Goal: Information Seeking & Learning: Learn about a topic

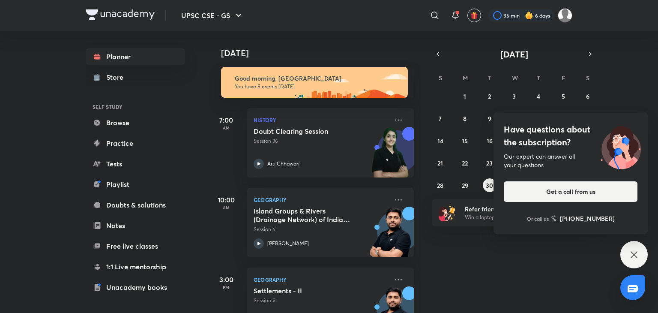
click at [439, 12] on icon at bounding box center [435, 15] width 10 height 10
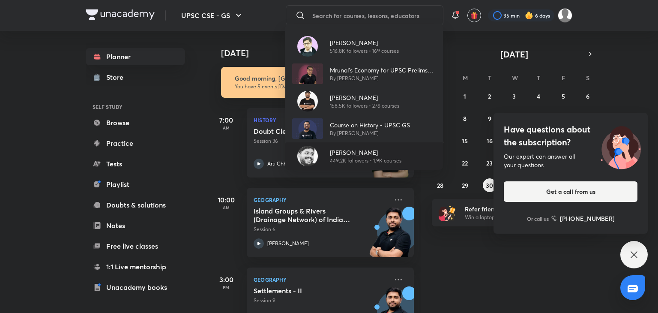
click at [321, 156] on div at bounding box center [307, 156] width 31 height 21
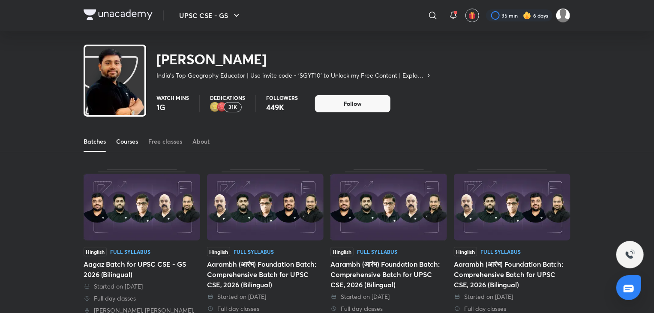
click at [130, 144] on div "Courses" at bounding box center [127, 141] width 22 height 9
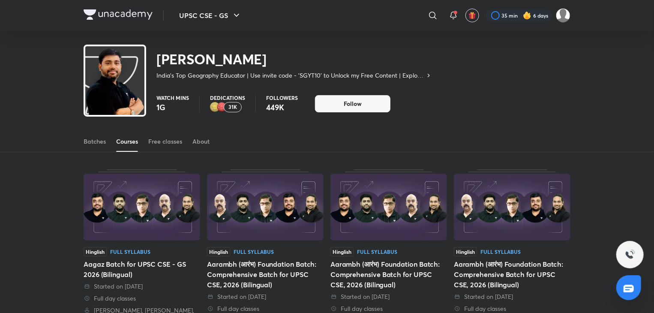
click at [130, 144] on div "Courses" at bounding box center [127, 141] width 22 height 9
click at [98, 144] on div "Batches" at bounding box center [95, 141] width 22 height 9
click at [121, 141] on div "Courses" at bounding box center [127, 141] width 22 height 9
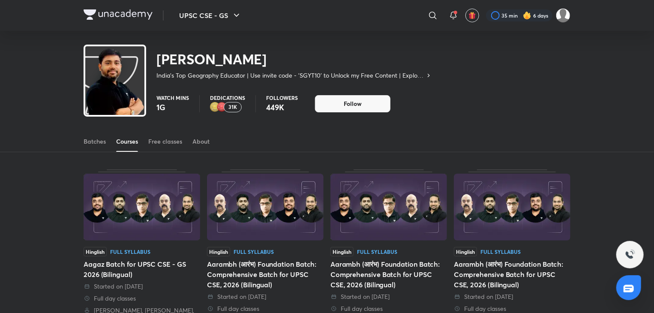
click at [121, 141] on div "Courses" at bounding box center [127, 141] width 22 height 9
click at [122, 138] on div "Courses" at bounding box center [127, 141] width 22 height 9
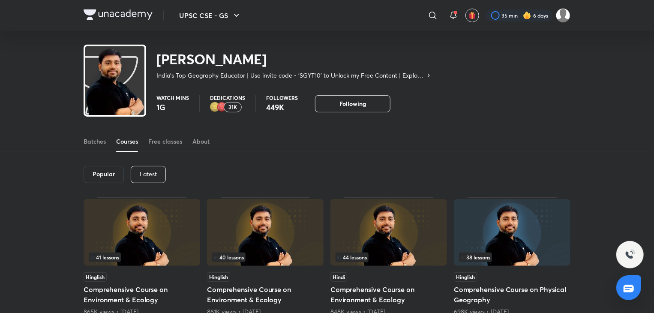
click at [153, 174] on p "Latest" at bounding box center [148, 174] width 17 height 7
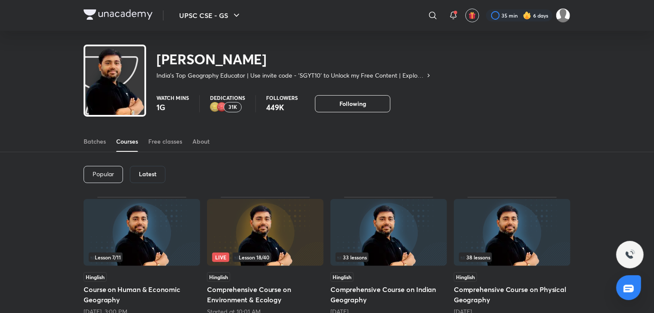
click at [395, 245] on img at bounding box center [388, 232] width 117 height 67
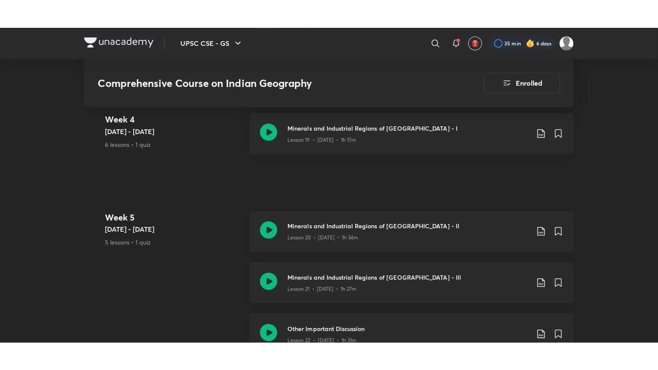
scroll to position [1640, 0]
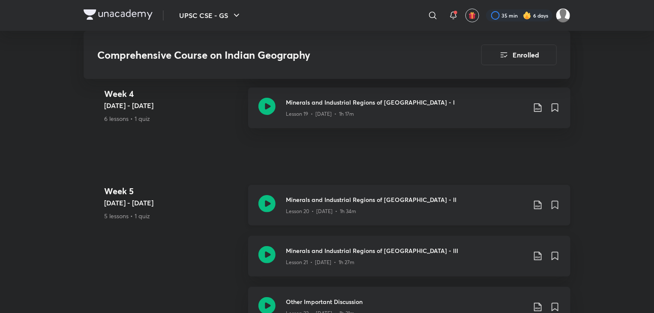
click at [266, 195] on icon at bounding box center [266, 203] width 17 height 17
